Goal: Task Accomplishment & Management: Use online tool/utility

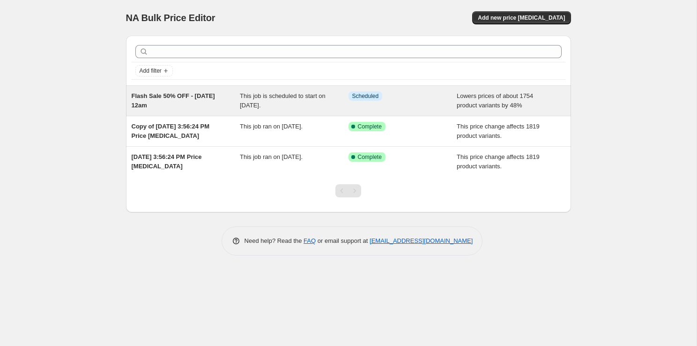
click at [213, 107] on div "Flash Sale 50% OFF - [DATE] 12am" at bounding box center [186, 100] width 109 height 19
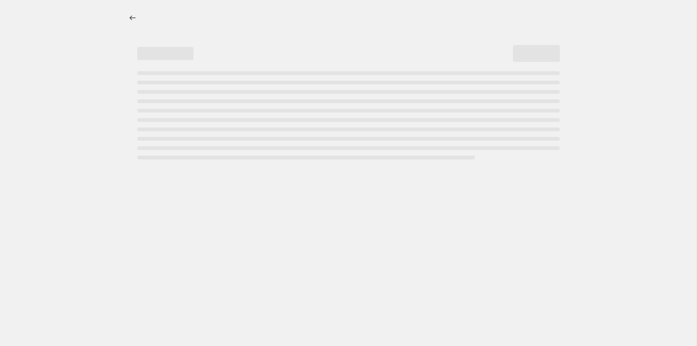
select select "percentage"
select select "not_equal"
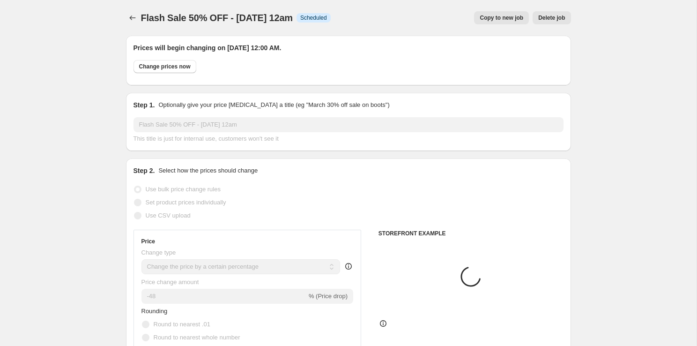
select select "collection"
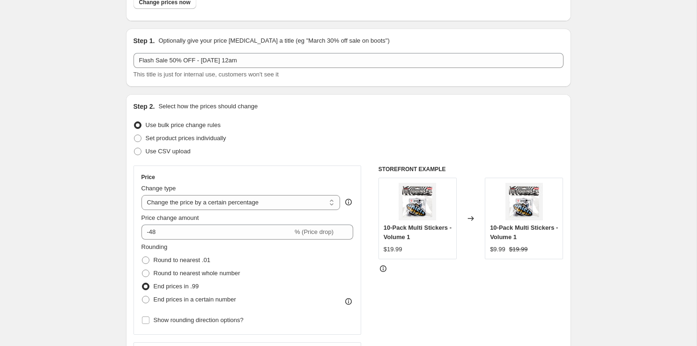
scroll to position [118, 0]
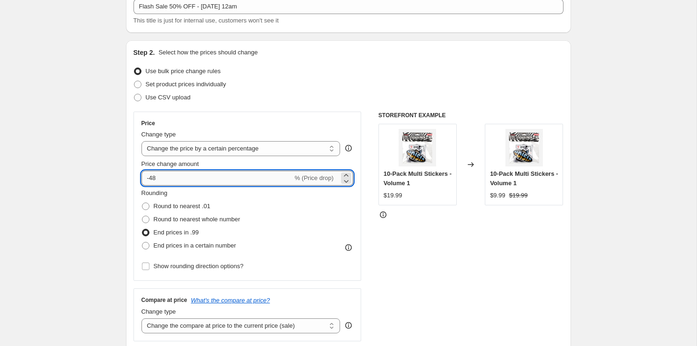
click at [241, 177] on input "-48" at bounding box center [216, 177] width 151 height 15
type input "-4"
type input "-50"
click at [457, 241] on div "STOREFRONT EXAMPLE 10-Pack Multi Stickers - Volume 1 $19.99 Changed to 10-Pack …" at bounding box center [470, 225] width 185 height 229
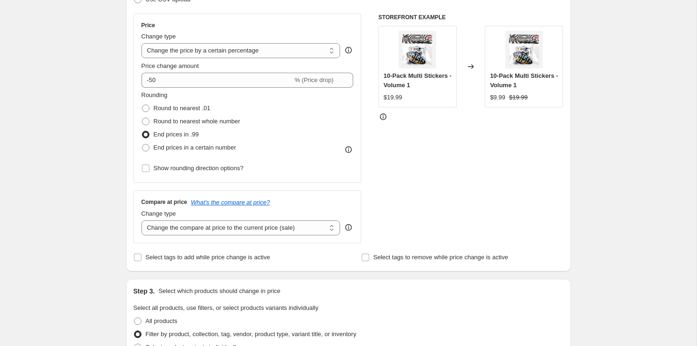
scroll to position [222, 0]
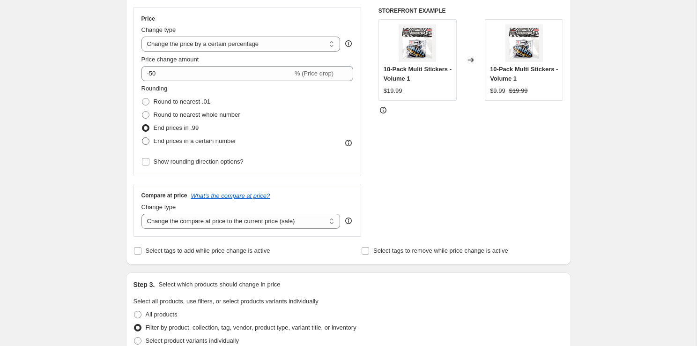
click at [146, 143] on span at bounding box center [145, 140] width 7 height 7
click at [142, 138] on input "End prices in a certain number" at bounding box center [142, 137] width 0 height 0
radio input "true"
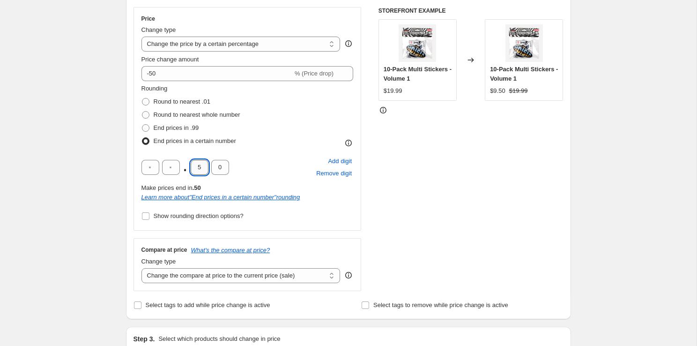
click at [198, 168] on input "5" at bounding box center [200, 167] width 18 height 15
type input "5"
drag, startPoint x: 201, startPoint y: 166, endPoint x: 175, endPoint y: 167, distance: 26.7
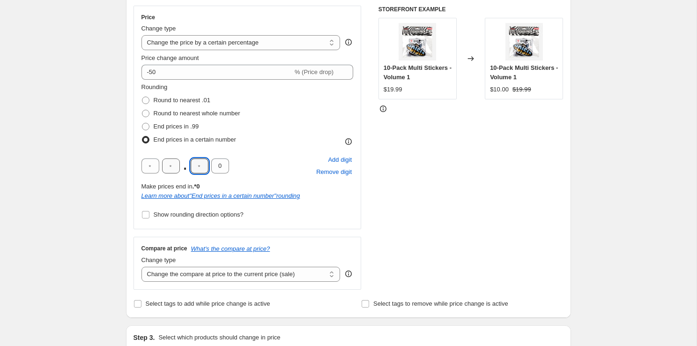
click at [175, 167] on div ". 0" at bounding box center [185, 165] width 88 height 15
click at [220, 166] on input "0" at bounding box center [220, 165] width 18 height 15
type input "9"
drag, startPoint x: 603, startPoint y: 200, endPoint x: 604, endPoint y: 211, distance: 11.2
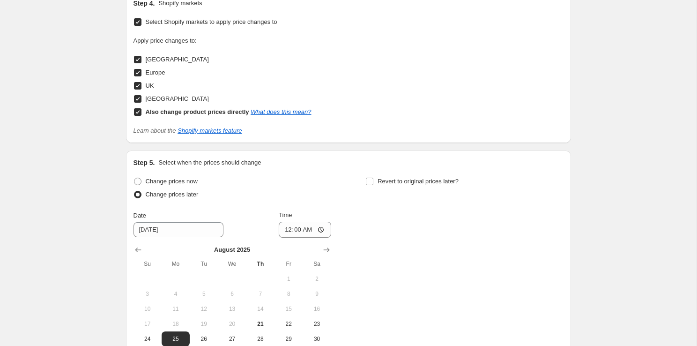
scroll to position [1155, 0]
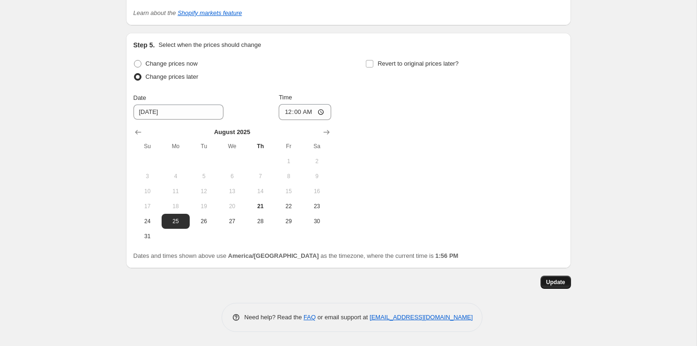
click at [568, 279] on button "Update" at bounding box center [555, 281] width 30 height 13
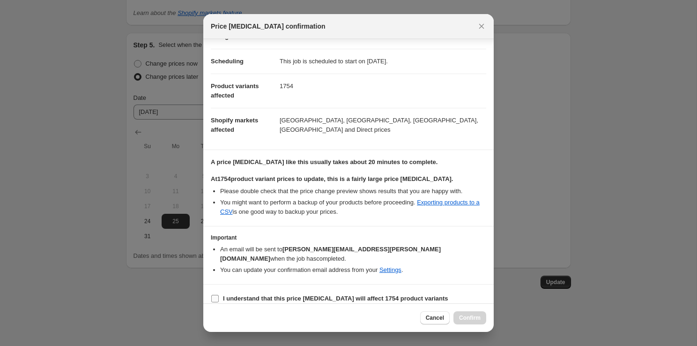
scroll to position [0, 0]
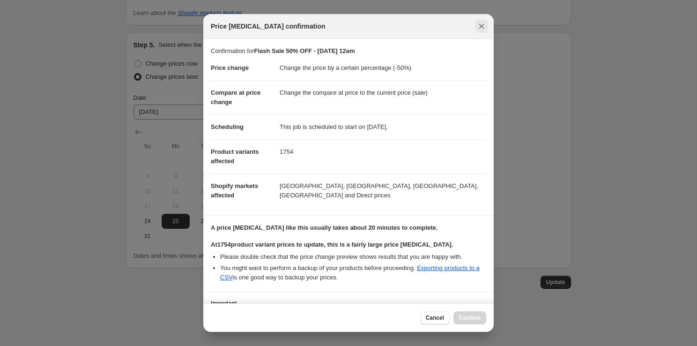
click at [478, 24] on icon "Close" at bounding box center [481, 26] width 9 height 9
radio input "true"
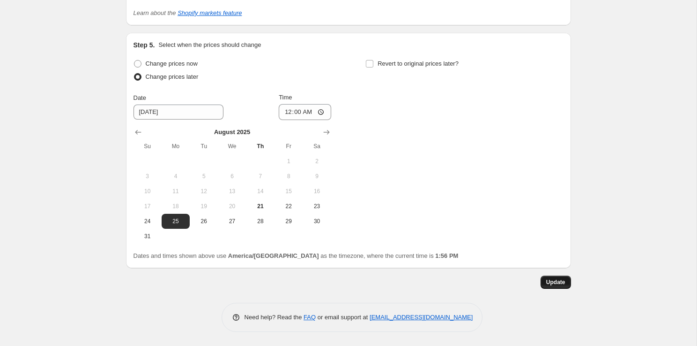
click at [550, 282] on span "Update" at bounding box center [555, 281] width 19 height 7
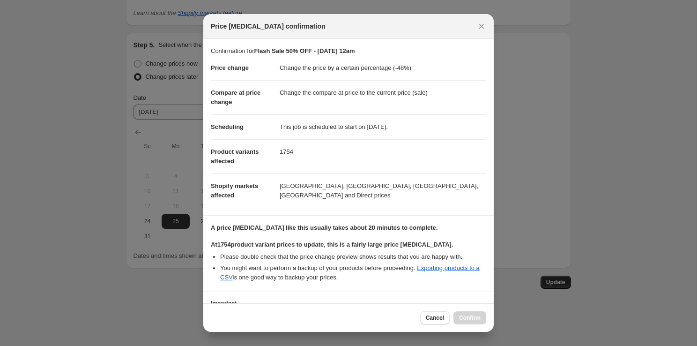
click at [477, 315] on div "Cancel Confirm" at bounding box center [453, 317] width 66 height 13
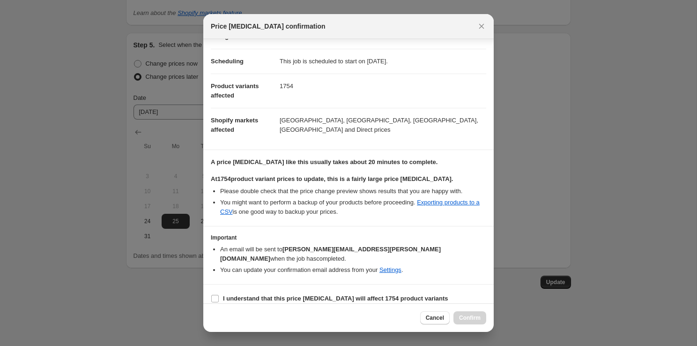
drag, startPoint x: 478, startPoint y: 28, endPoint x: 490, endPoint y: 42, distance: 18.3
click at [478, 28] on icon "Close" at bounding box center [481, 26] width 9 height 9
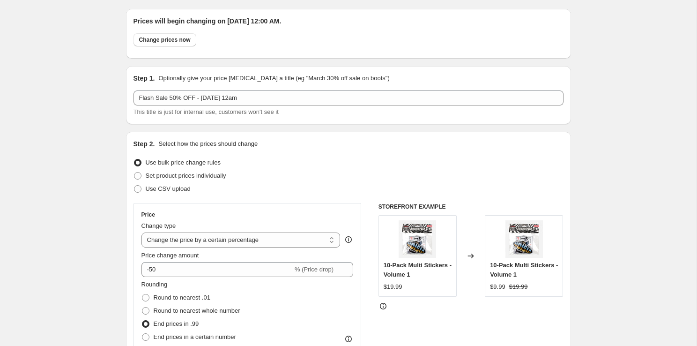
scroll to position [44, 0]
